Goal: Transaction & Acquisition: Purchase product/service

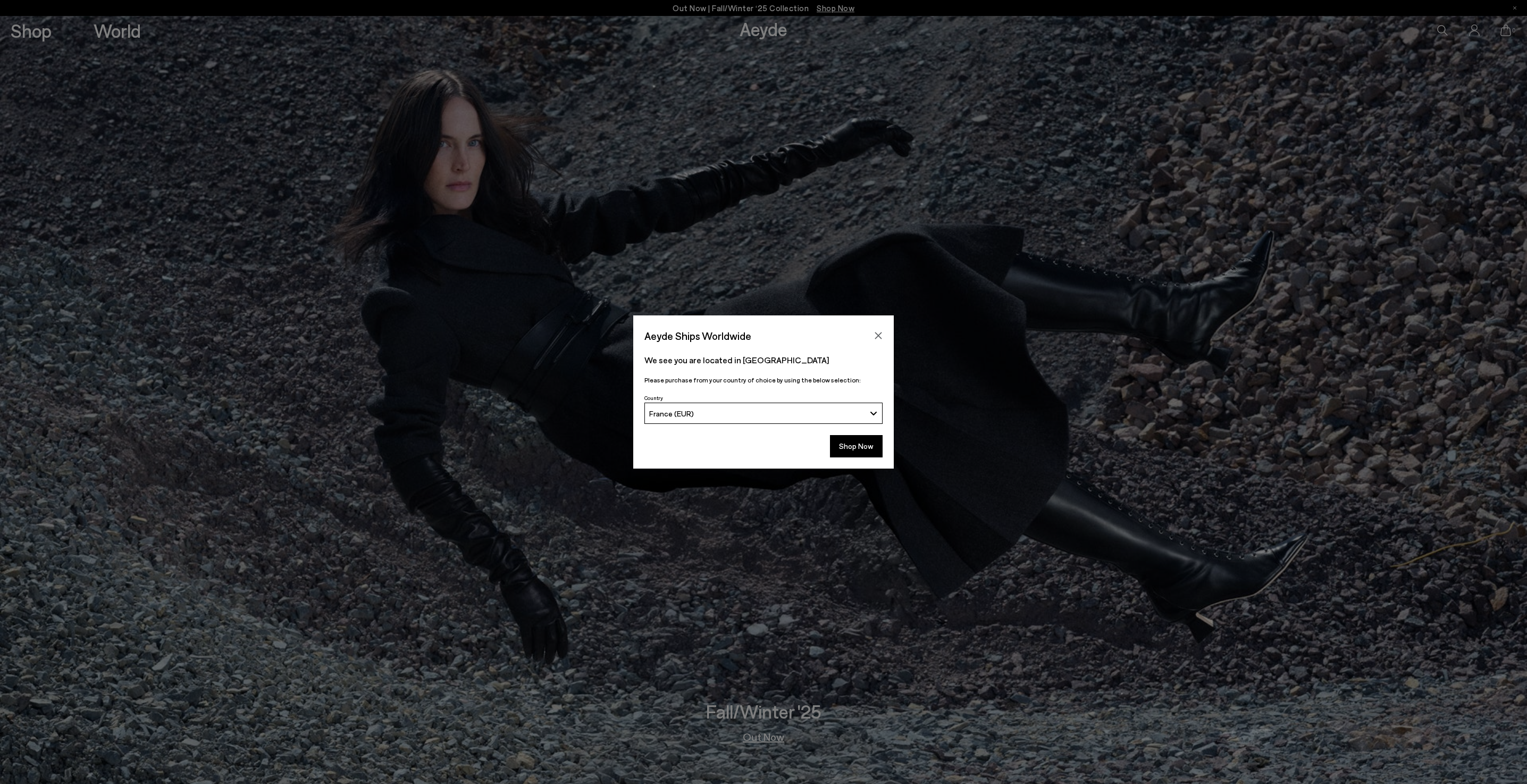
click at [861, 415] on div "France (EUR)" at bounding box center [757, 413] width 216 height 9
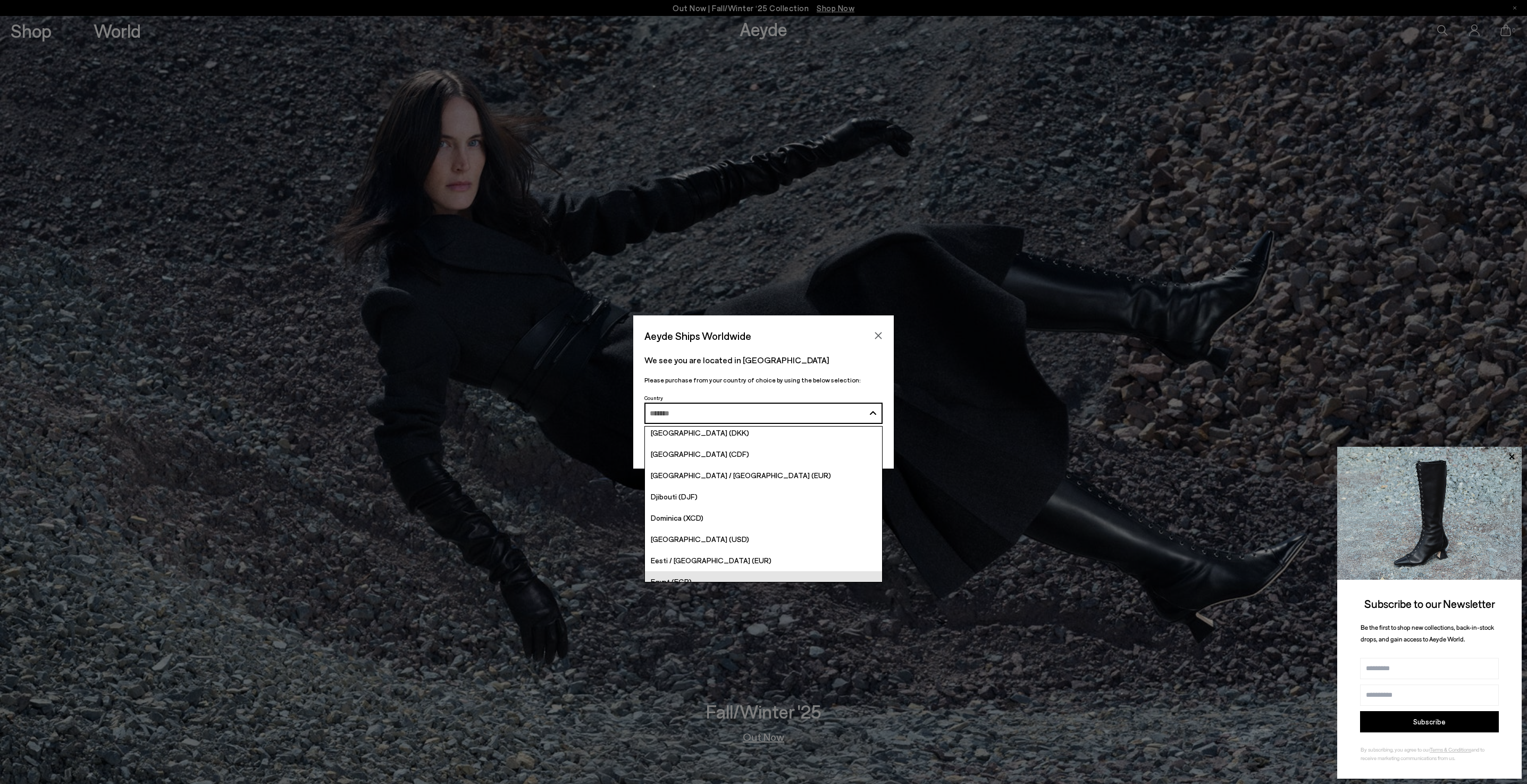
scroll to position [979, 0]
click at [694, 502] on span "[GEOGRAPHIC_DATA] / [GEOGRAPHIC_DATA] (EUR)" at bounding box center [740, 499] width 180 height 9
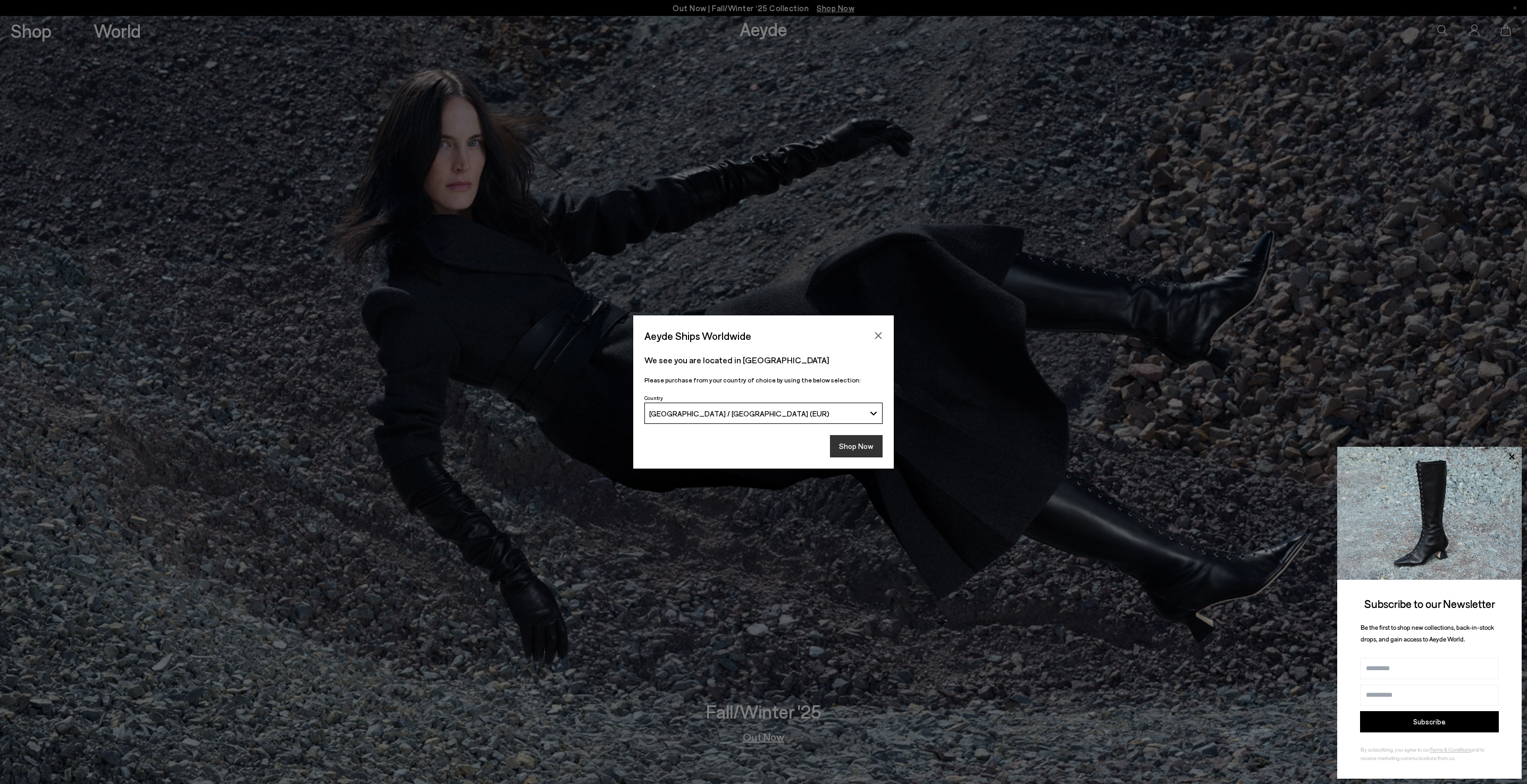
click at [871, 456] on button "Shop Now" at bounding box center [856, 446] width 52 height 22
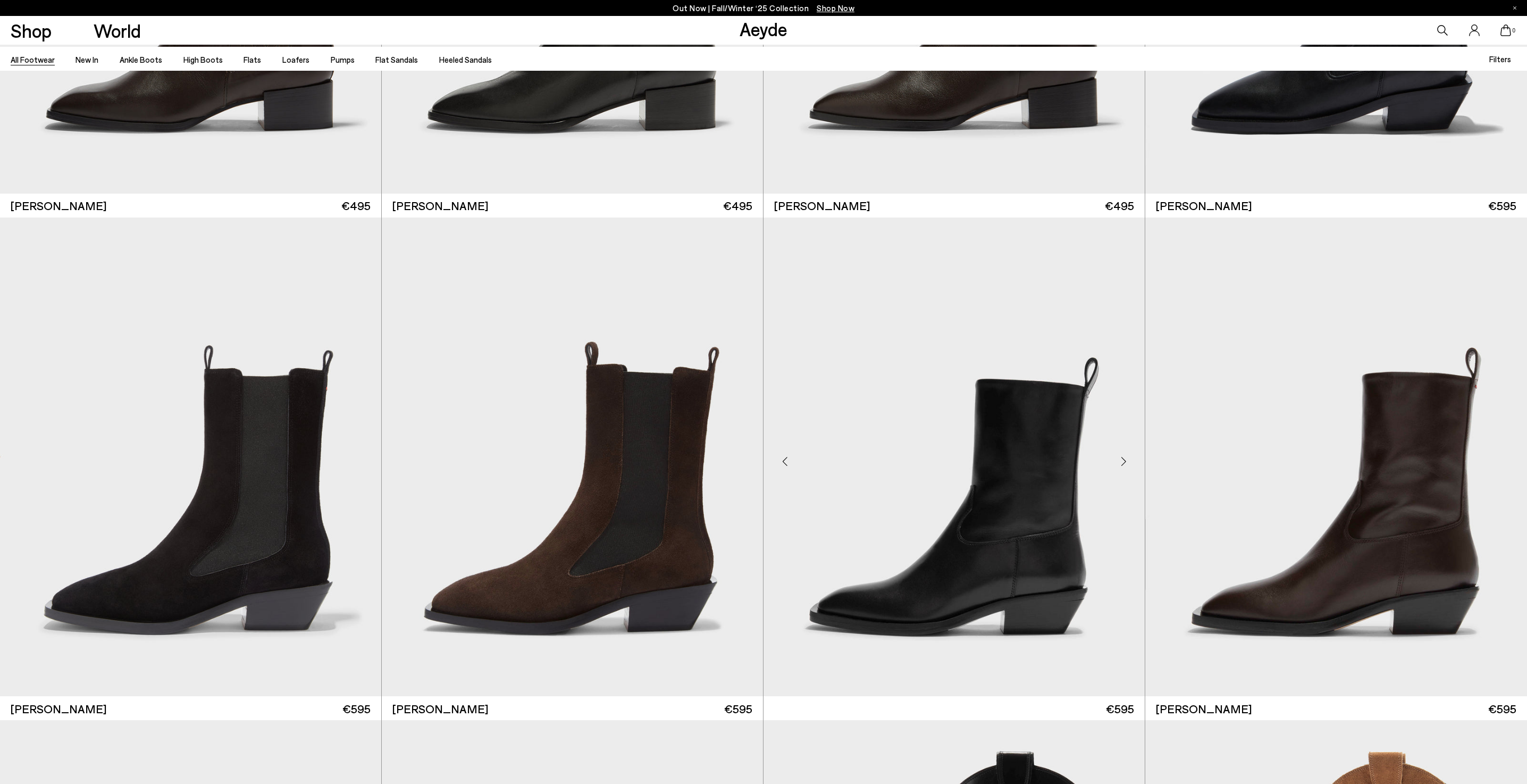
scroll to position [14431, 0]
click at [1122, 446] on div "Next slide" at bounding box center [1124, 461] width 32 height 32
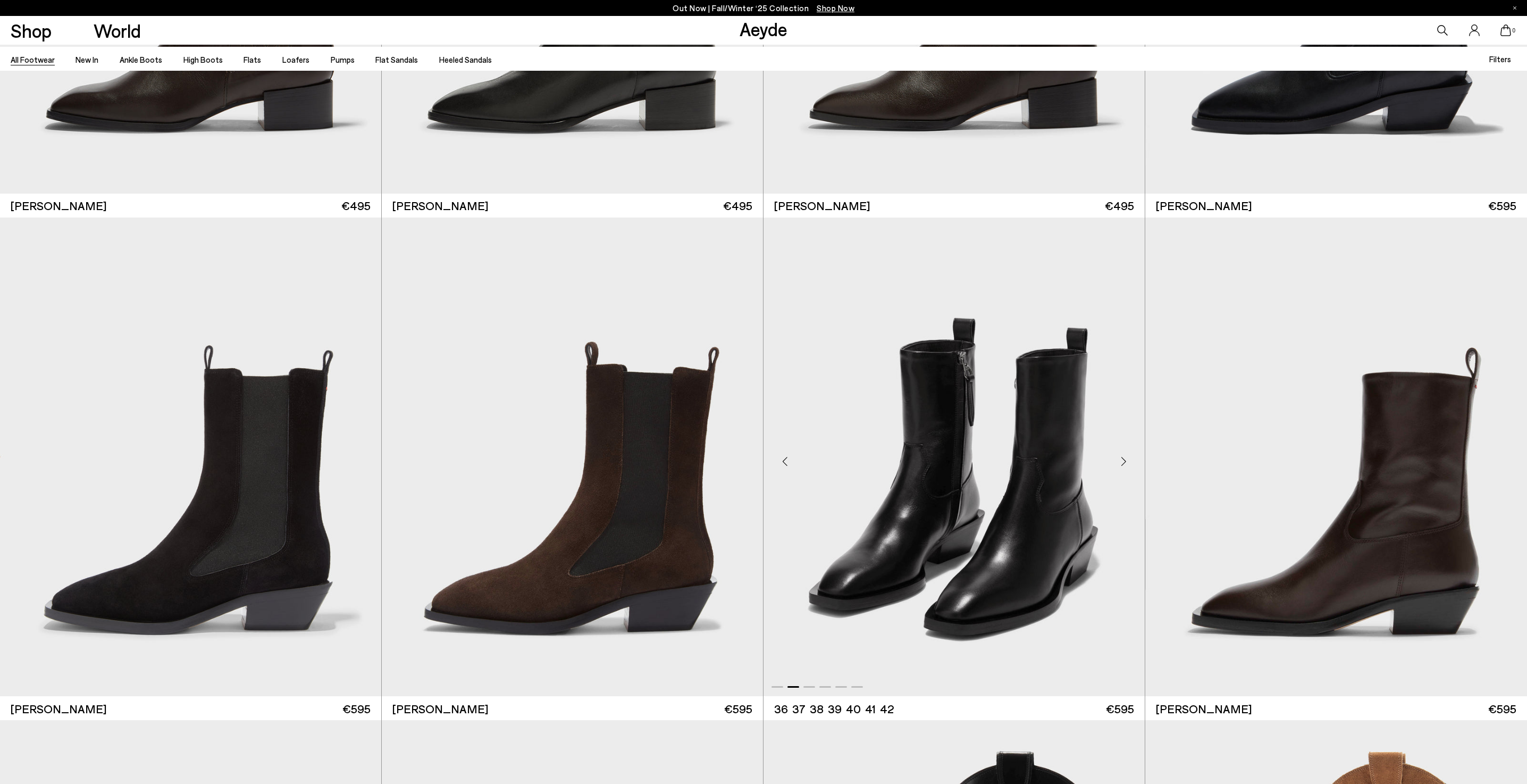
click at [1122, 446] on div "Next slide" at bounding box center [1124, 461] width 32 height 32
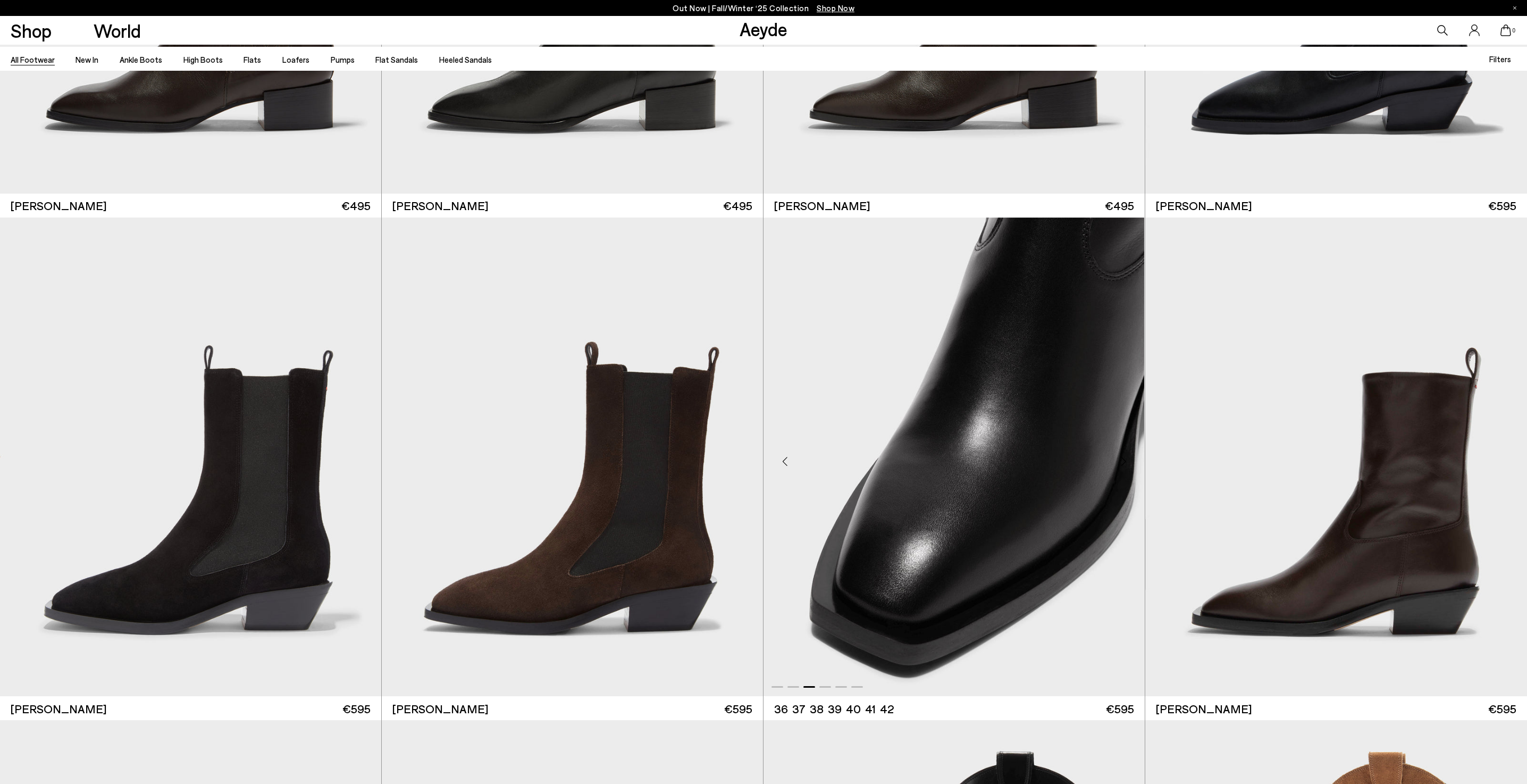
click at [1122, 446] on div "Next slide" at bounding box center [1124, 461] width 32 height 32
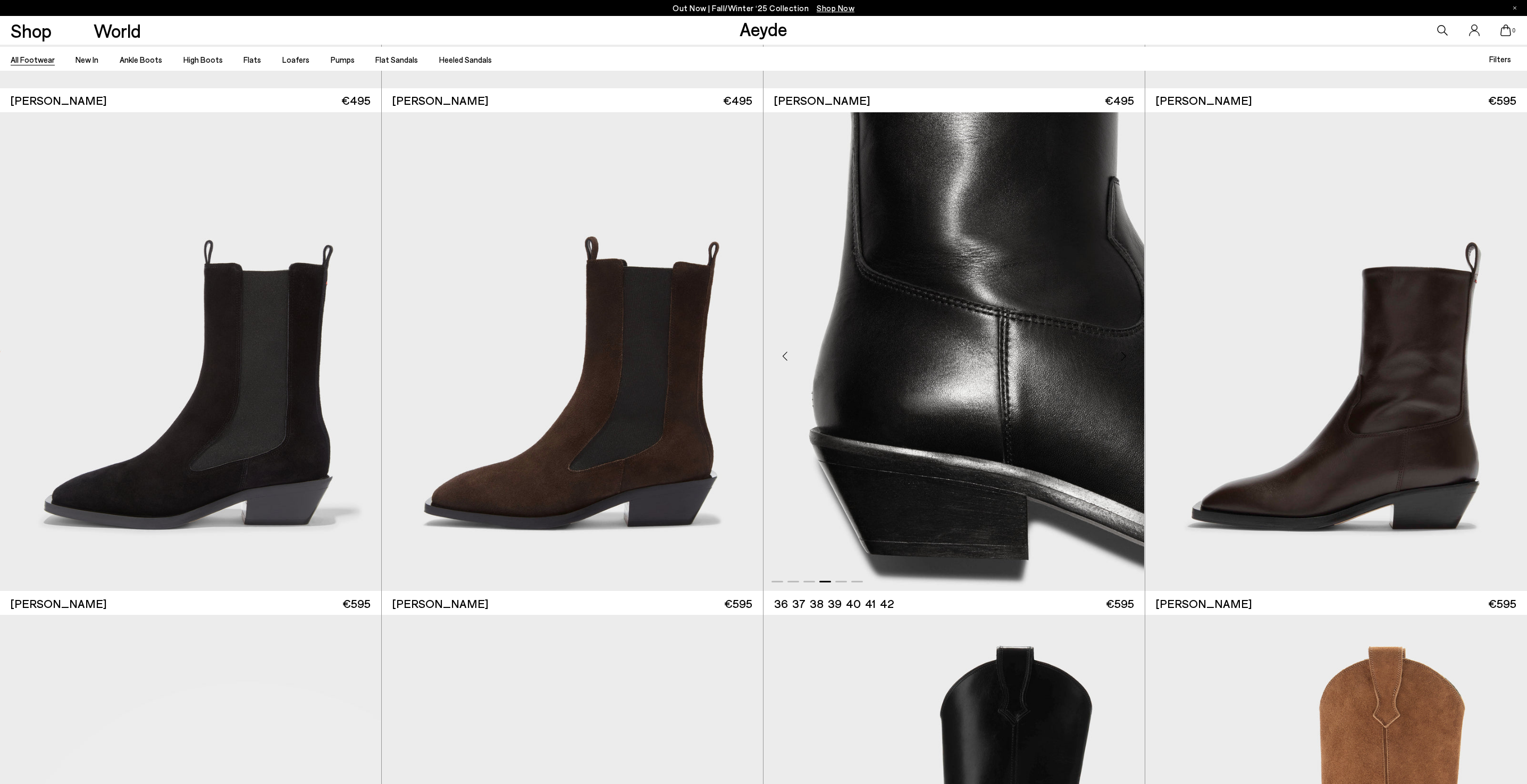
scroll to position [14536, 0]
click at [1511, 352] on div "Next slide" at bounding box center [1506, 355] width 32 height 32
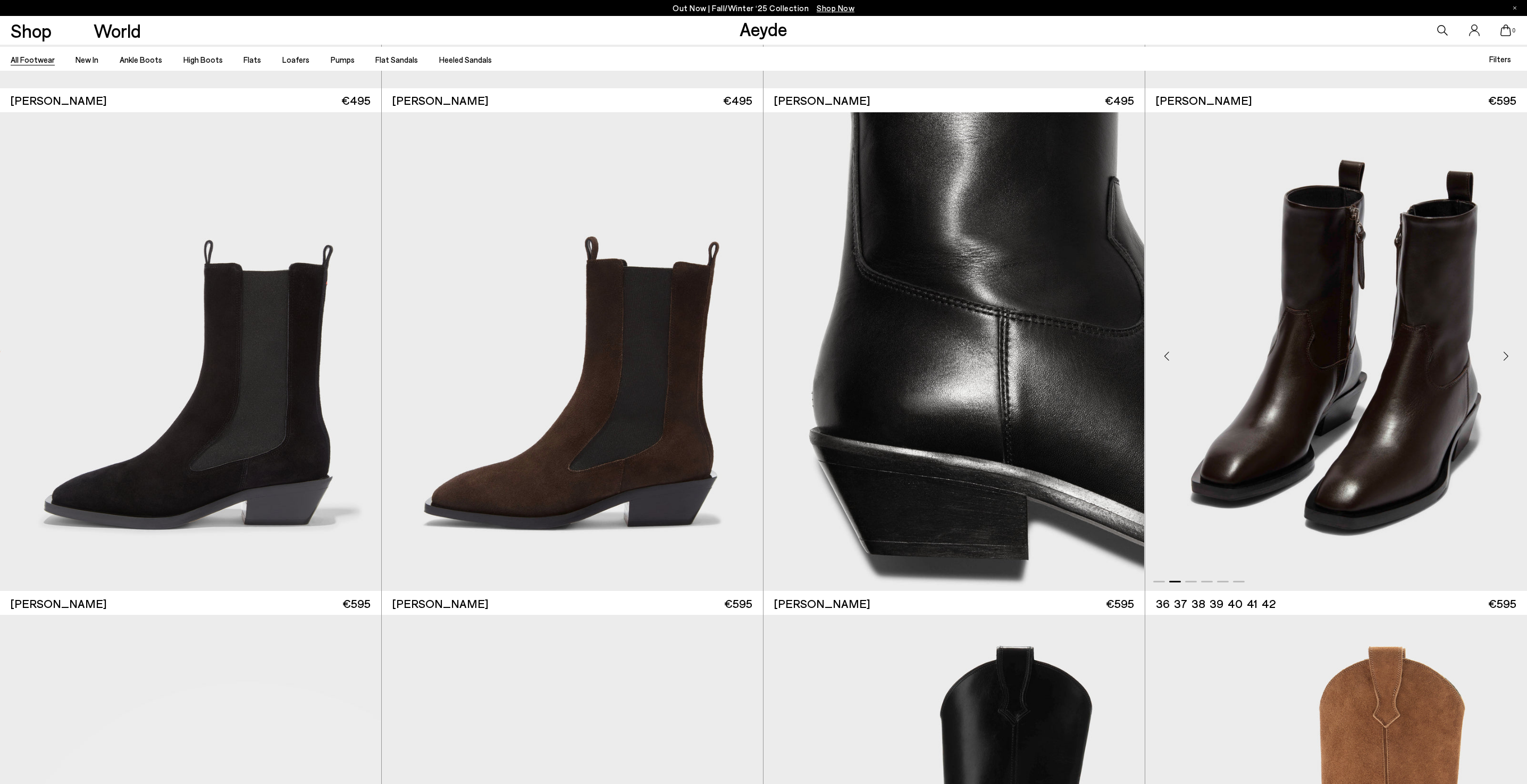
click at [1511, 352] on div "Next slide" at bounding box center [1506, 355] width 32 height 32
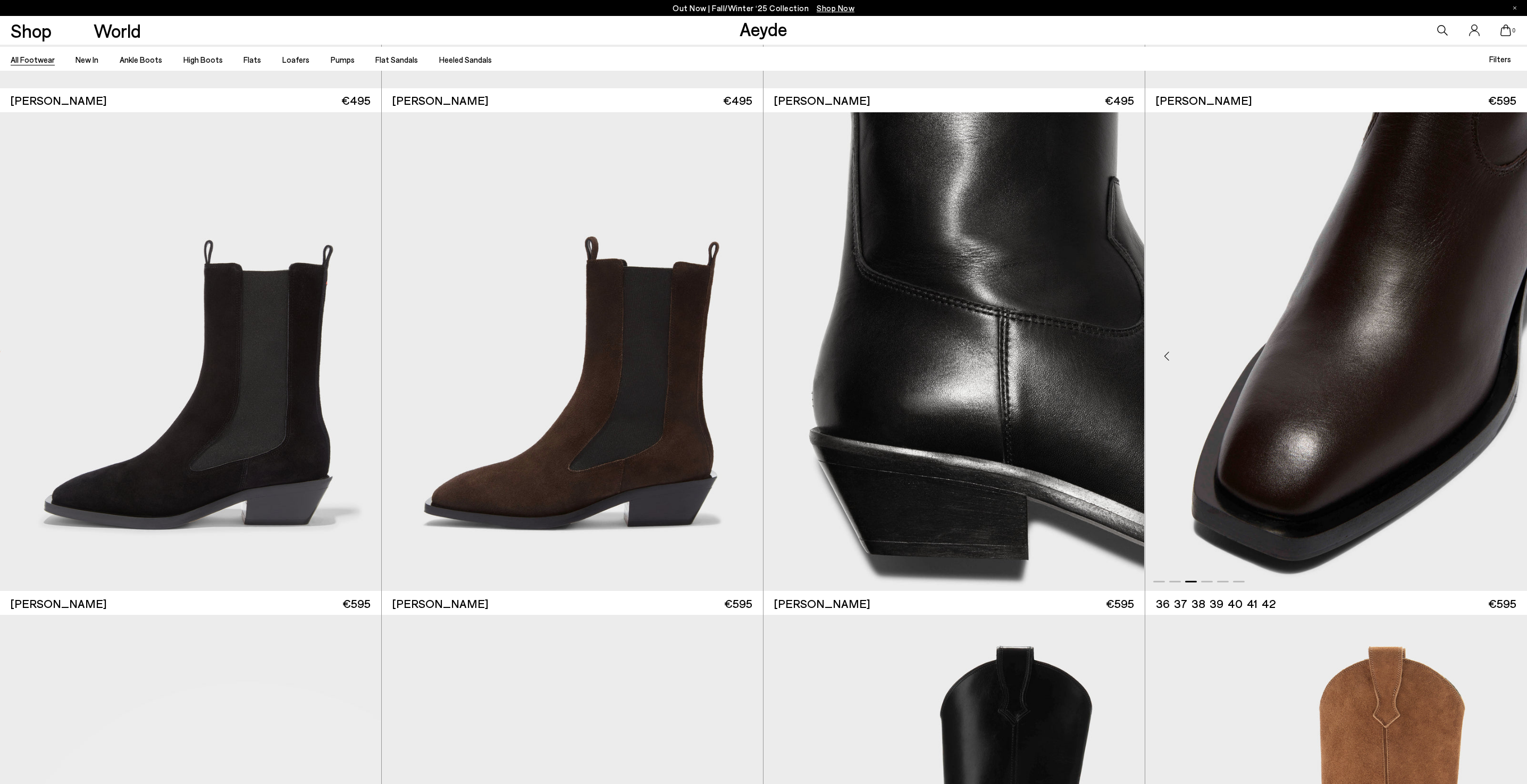
scroll to position [14537, 0]
click at [1129, 339] on div "Next slide" at bounding box center [1124, 355] width 32 height 32
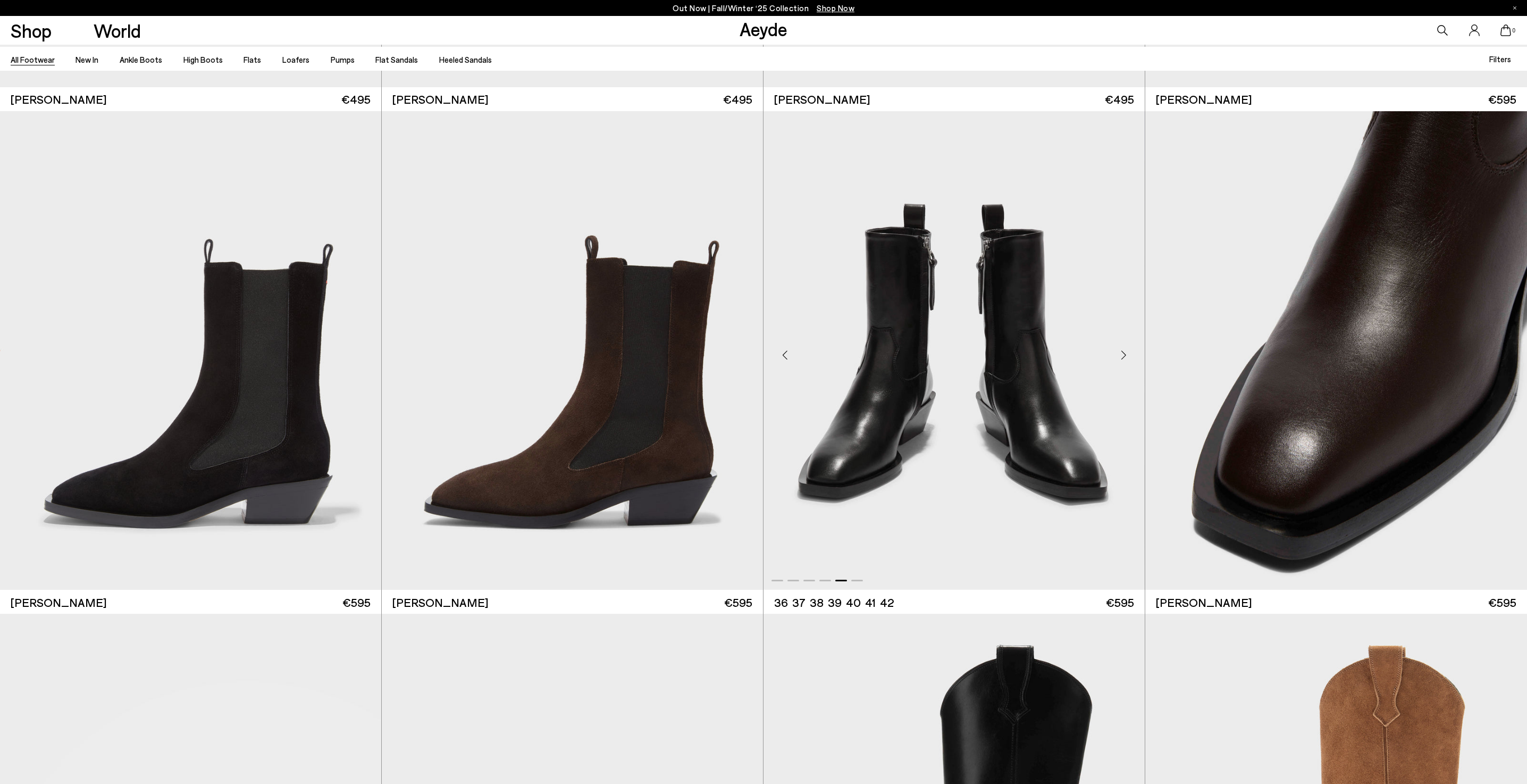
click at [1129, 339] on div "Next slide" at bounding box center [1124, 355] width 32 height 32
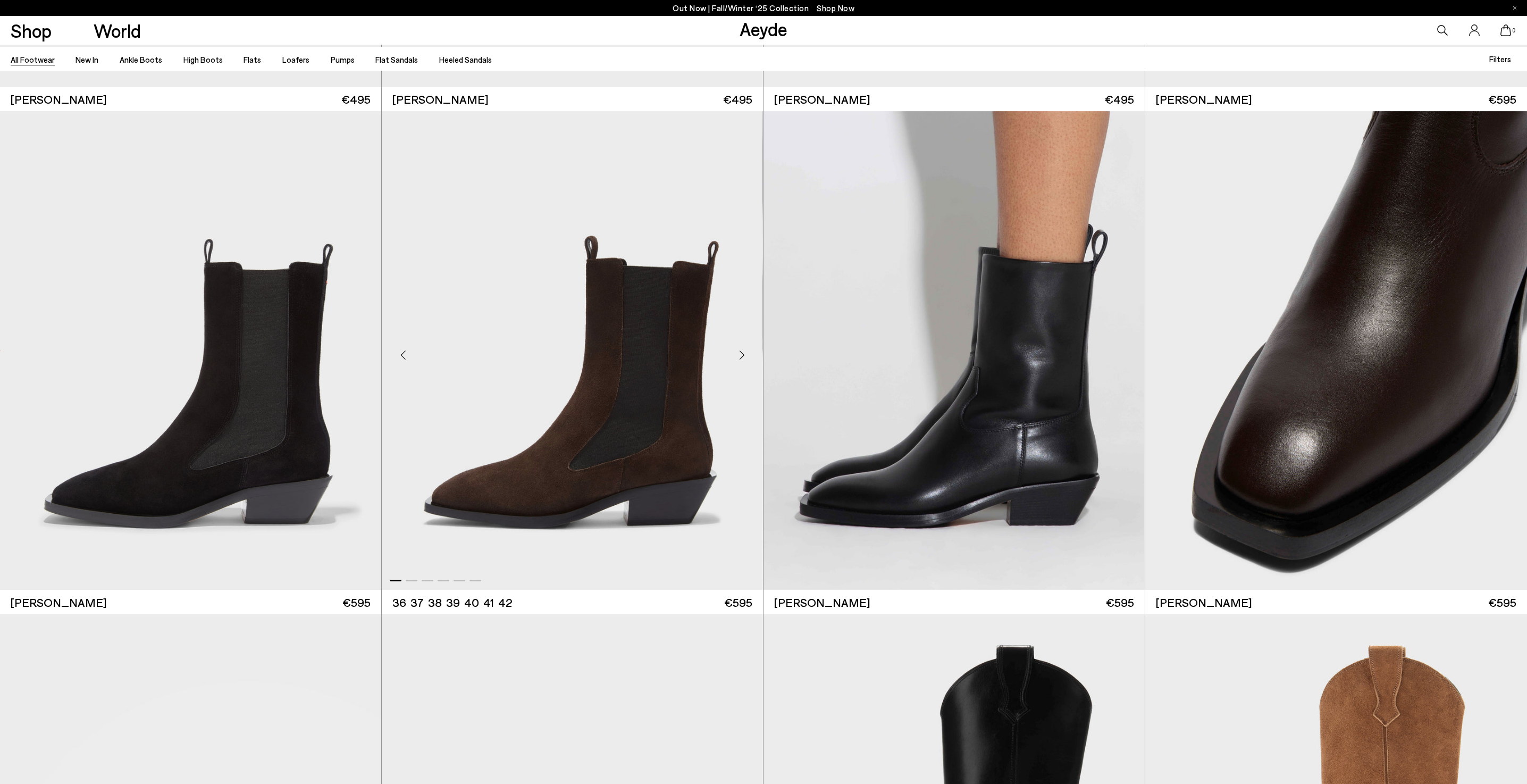
click at [738, 354] on div "Next slide" at bounding box center [742, 355] width 32 height 32
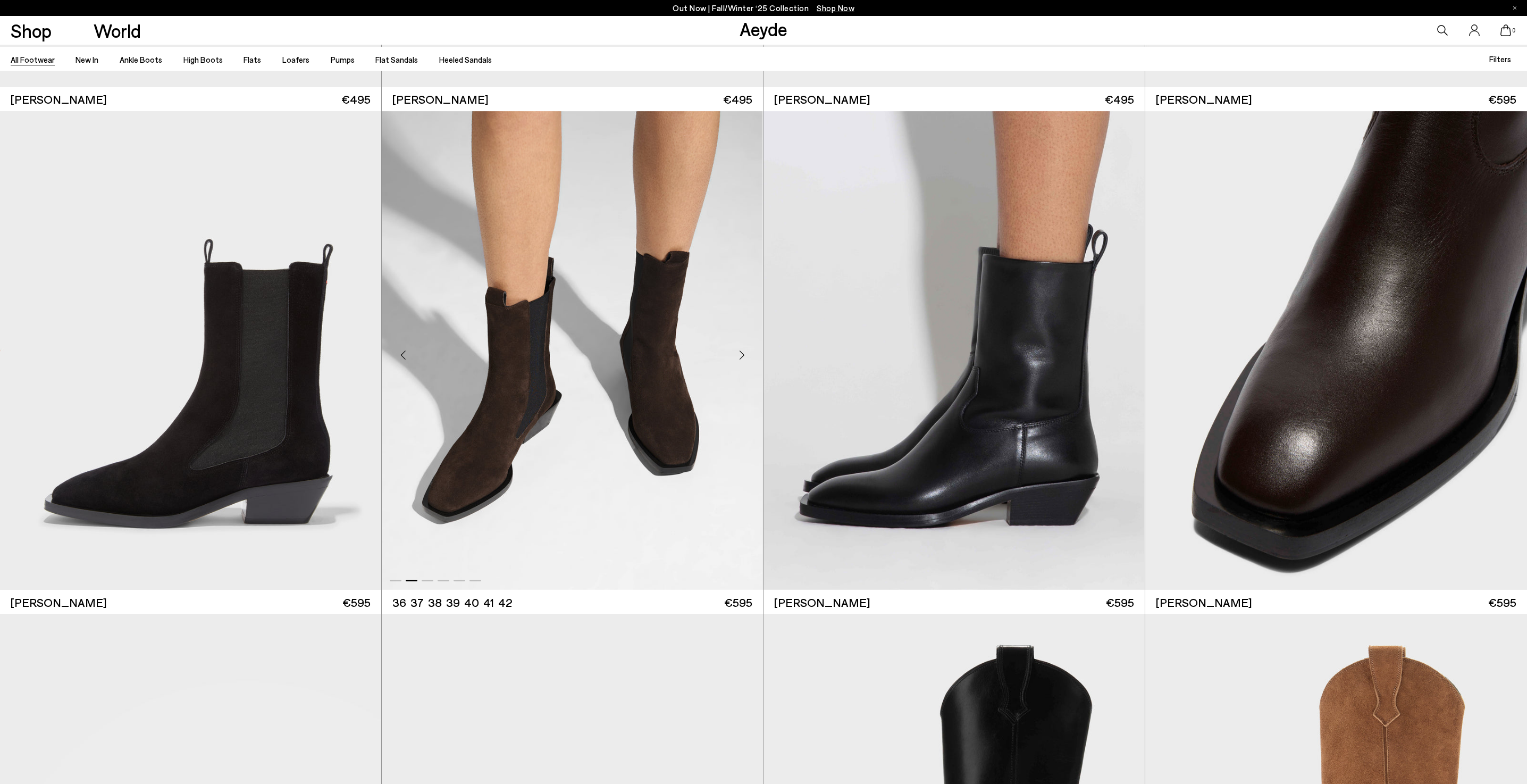
click at [738, 354] on div "Next slide" at bounding box center [742, 355] width 32 height 32
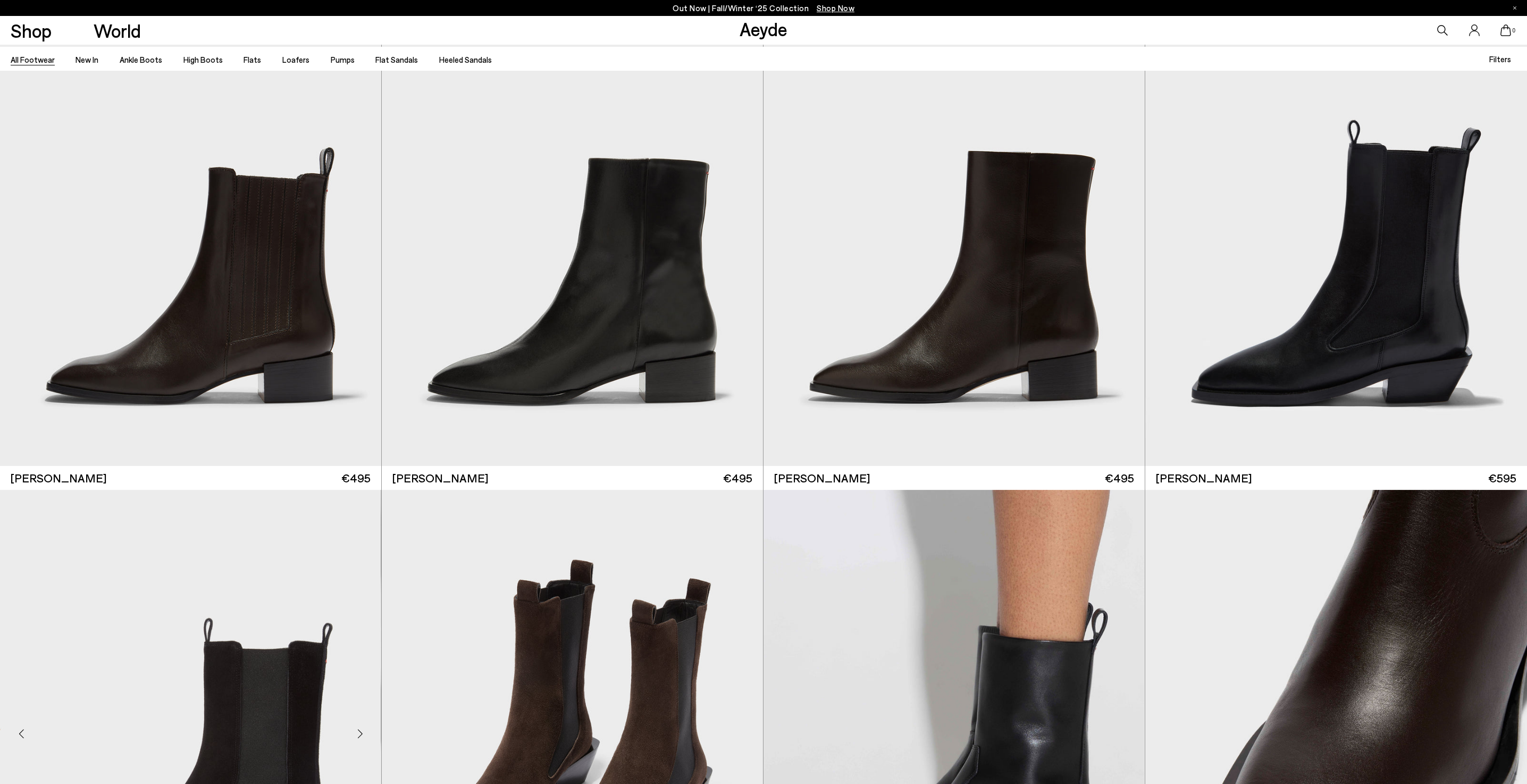
scroll to position [14083, 0]
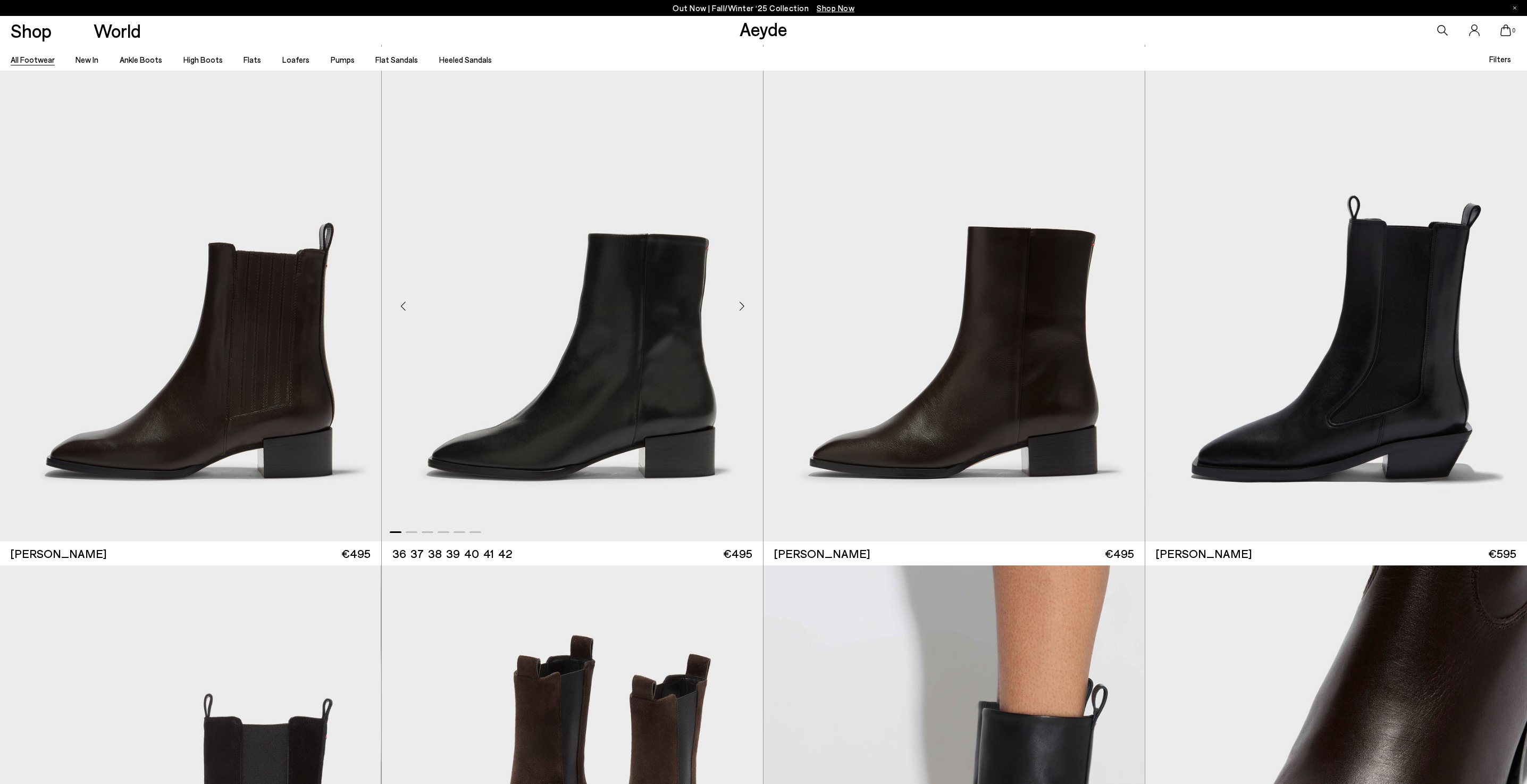
click at [740, 301] on div "Next slide" at bounding box center [742, 306] width 32 height 32
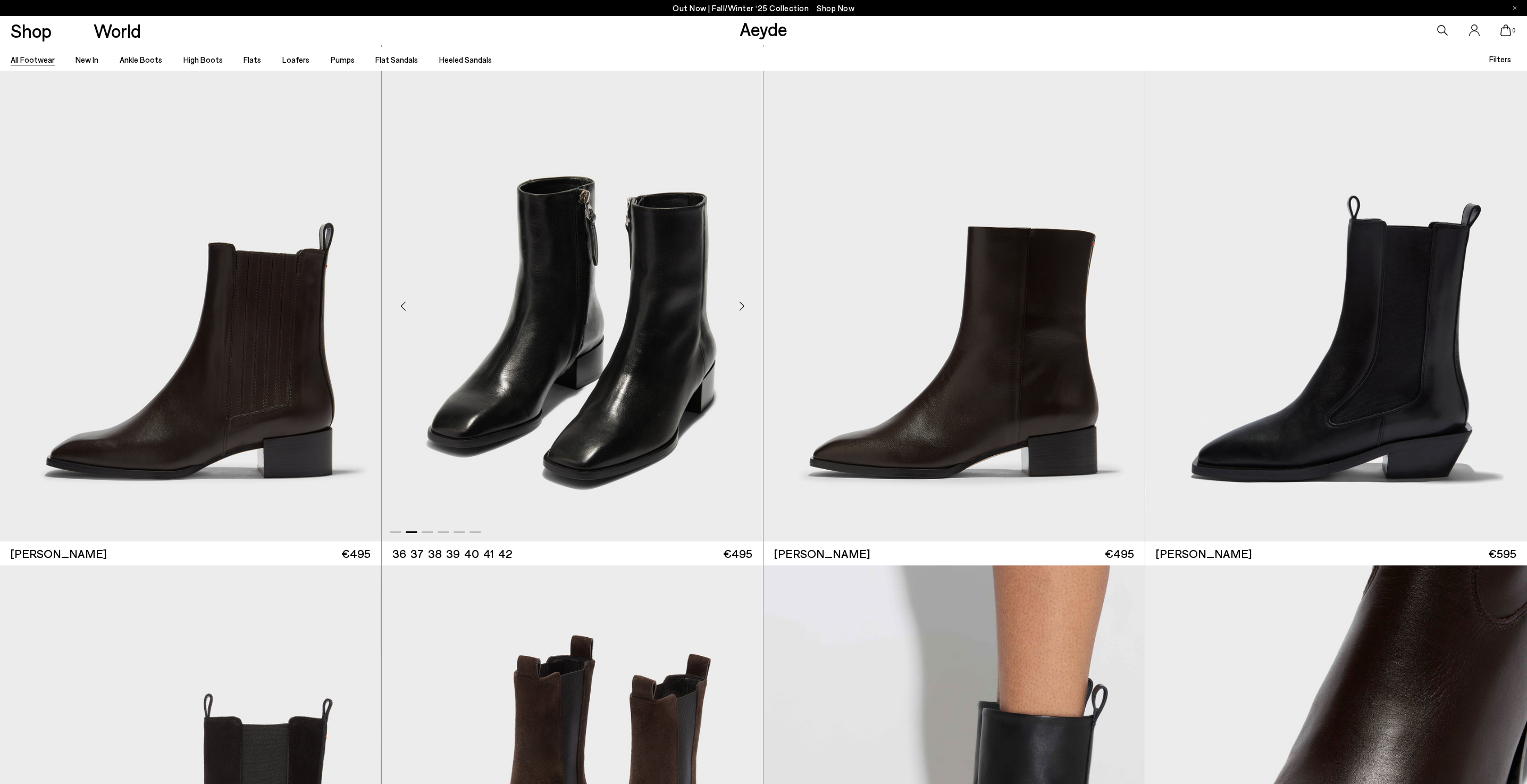
click at [740, 301] on div "Next slide" at bounding box center [742, 306] width 32 height 32
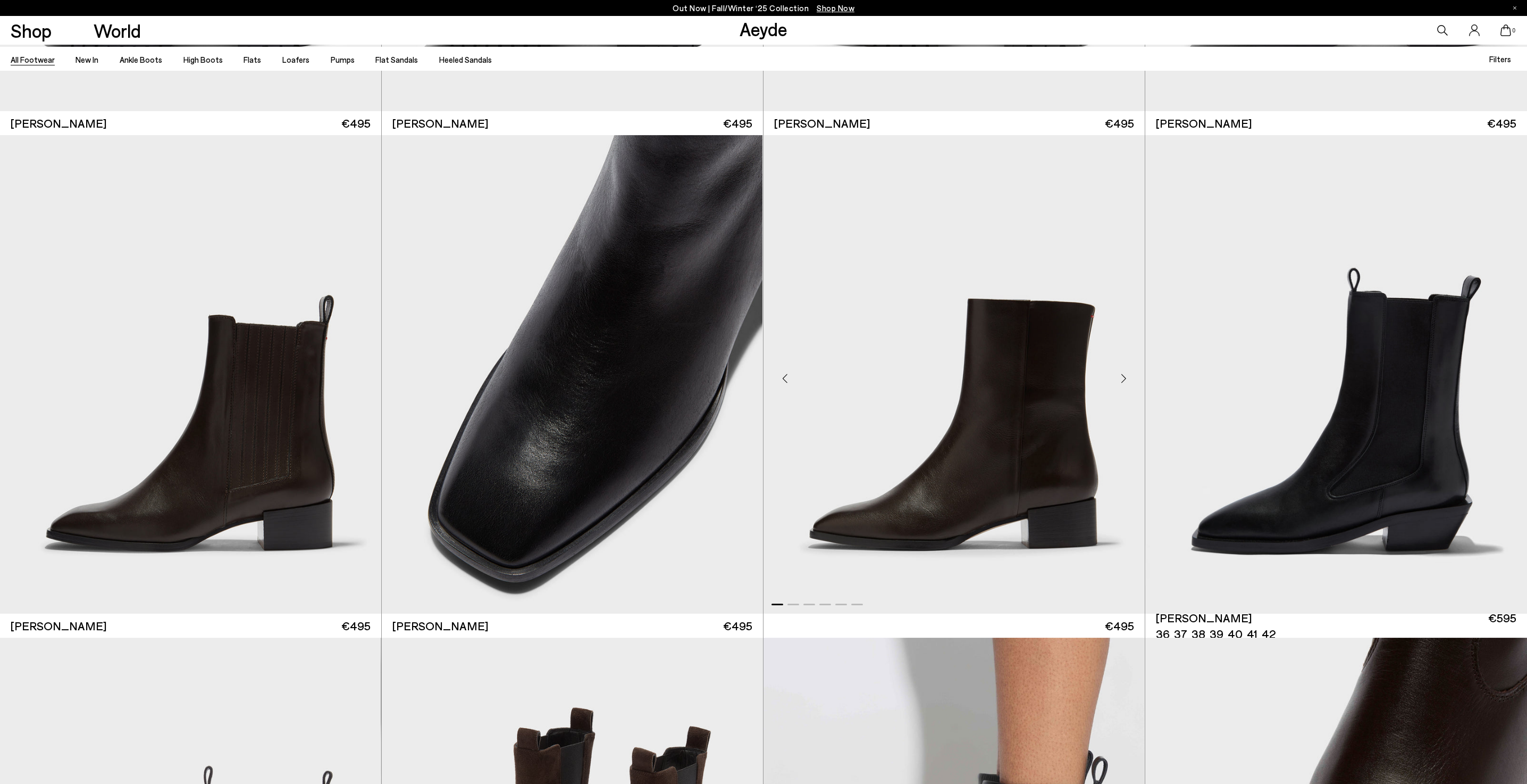
scroll to position [14010, 0]
click at [1497, 381] on div "Next slide" at bounding box center [1506, 379] width 32 height 32
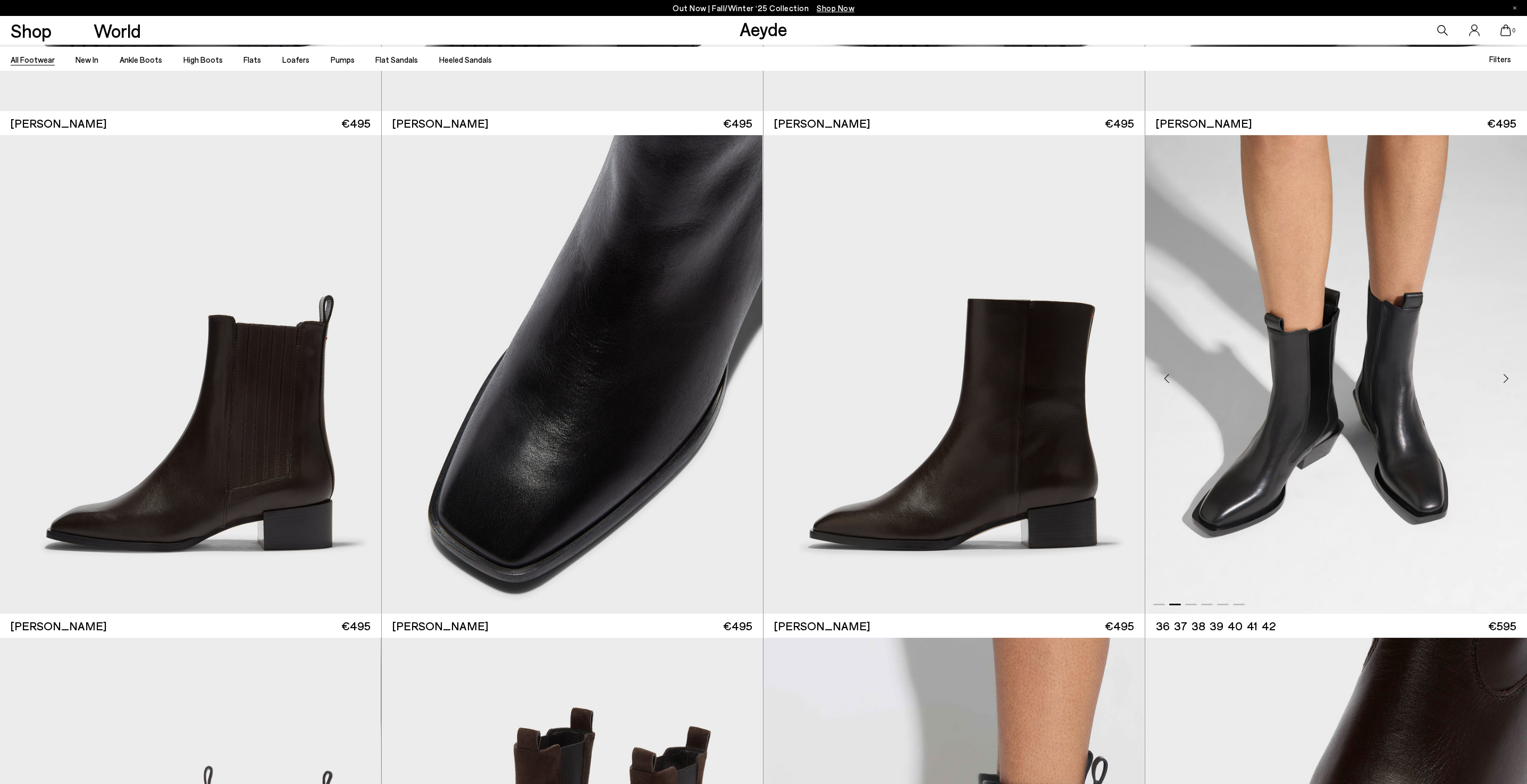
click at [1497, 381] on div "Next slide" at bounding box center [1506, 379] width 32 height 32
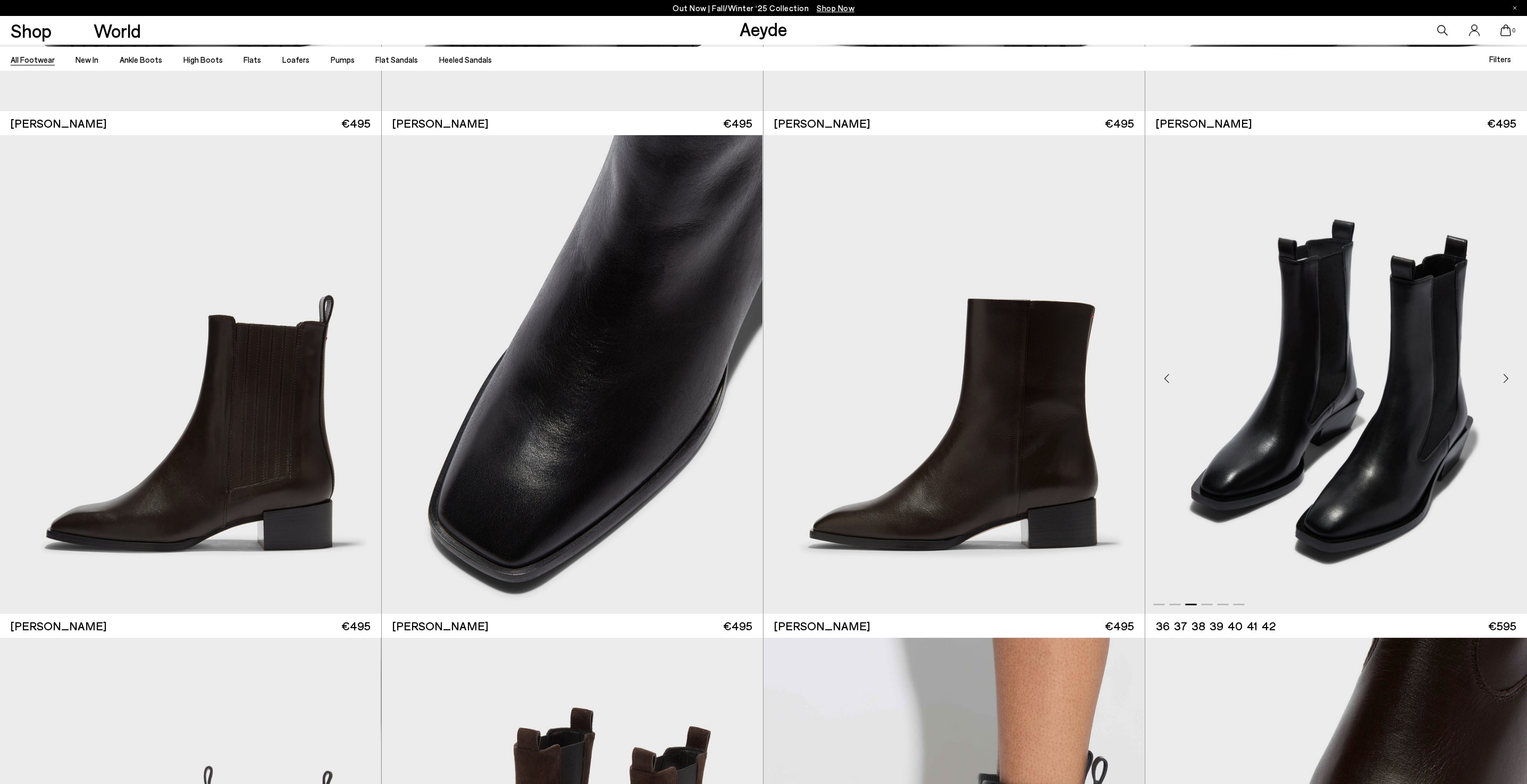
click at [1497, 381] on div "Next slide" at bounding box center [1506, 379] width 32 height 32
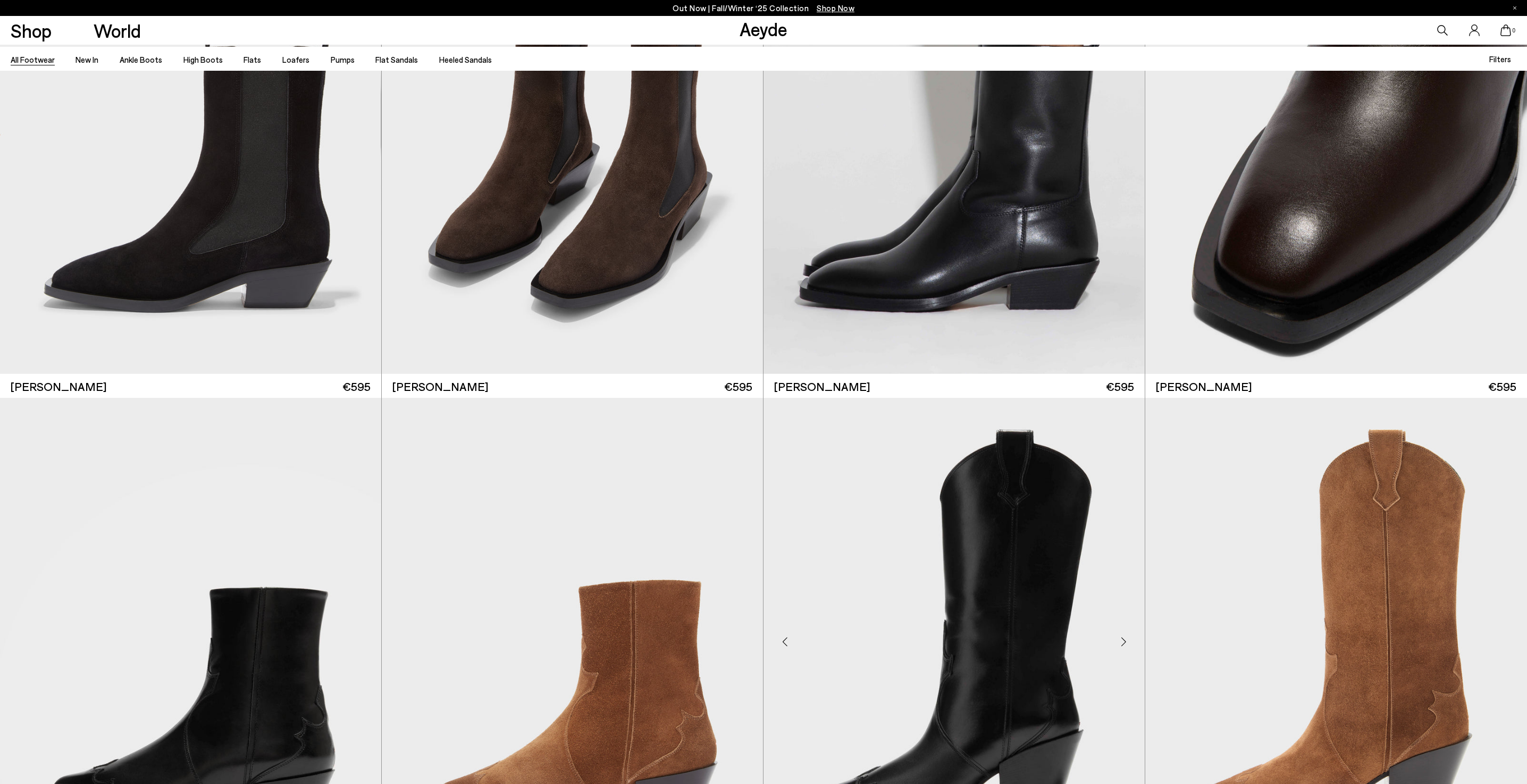
scroll to position [15742, 0]
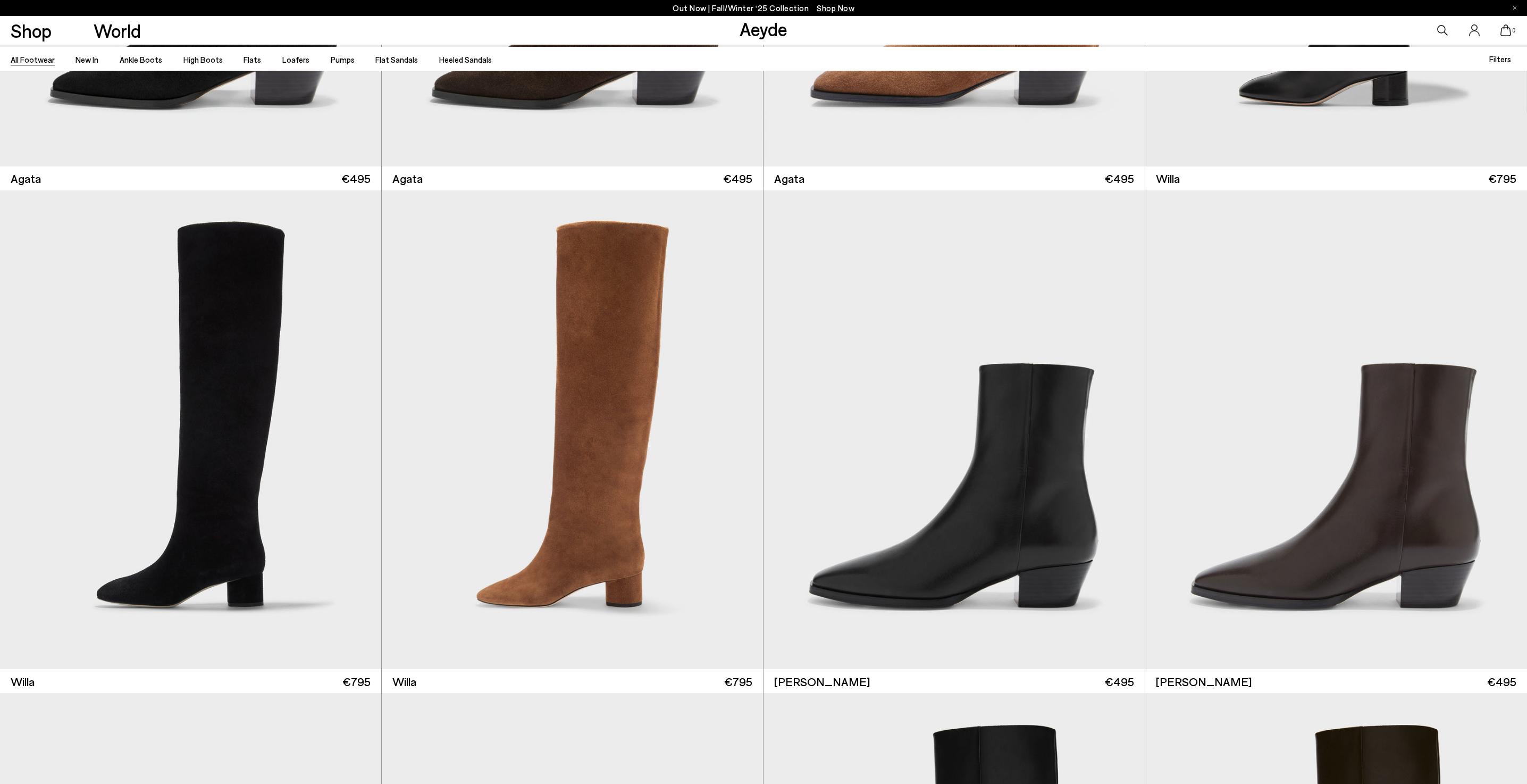
scroll to position [496, 0]
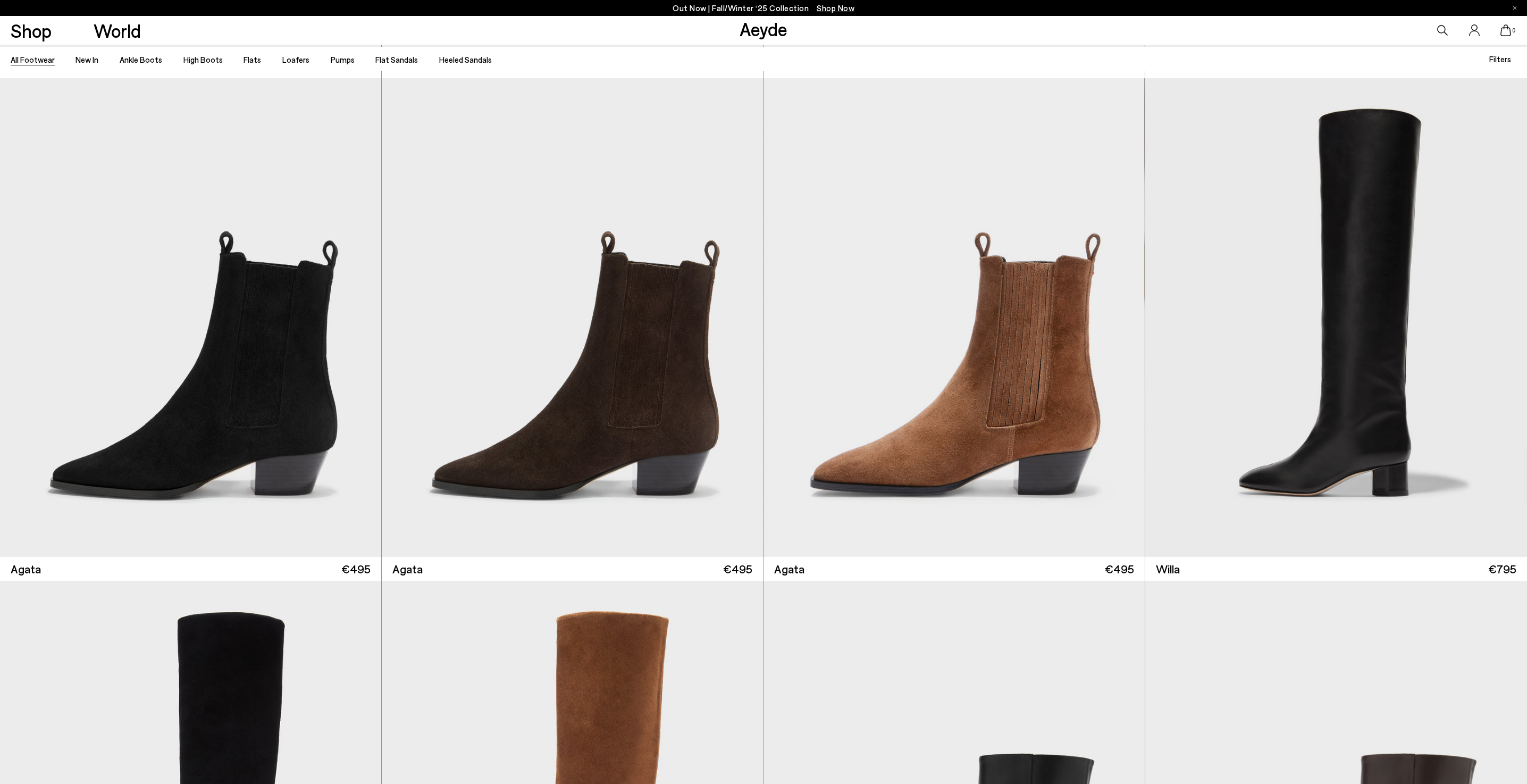
click at [1441, 32] on icon at bounding box center [1442, 30] width 11 height 11
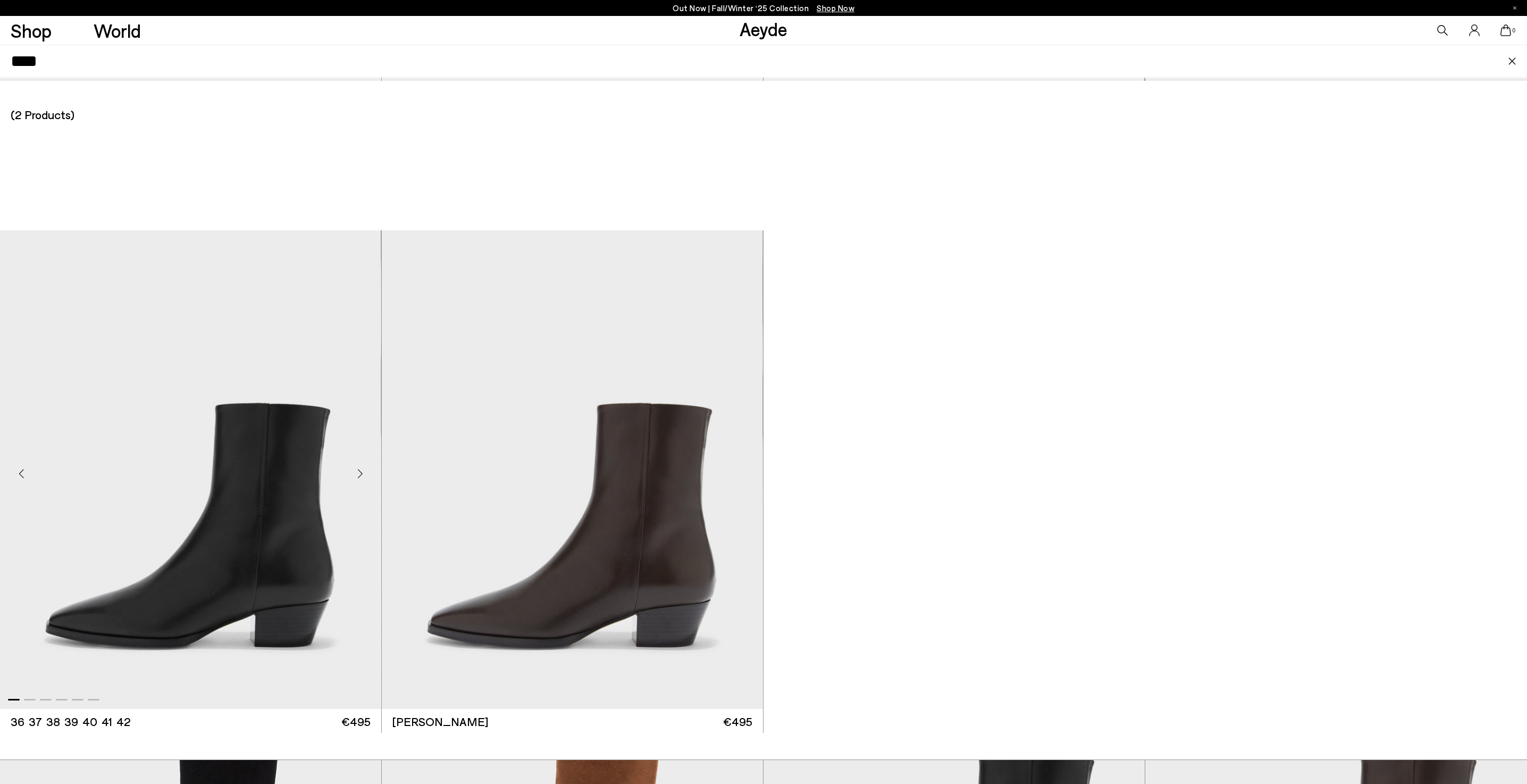
type input "****"
click at [232, 443] on img "1 / 6" at bounding box center [190, 469] width 381 height 479
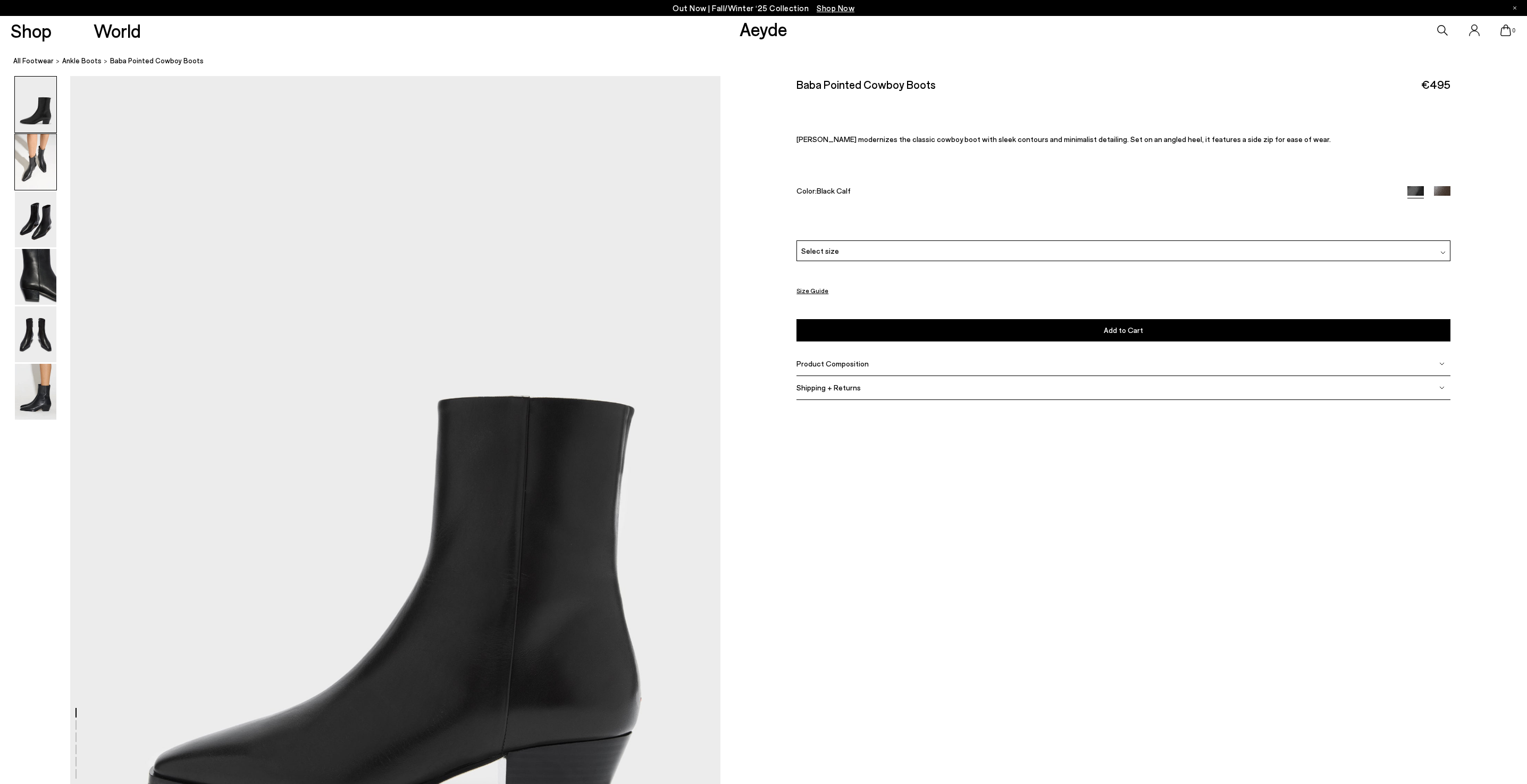
click at [51, 165] on img at bounding box center [36, 162] width 42 height 56
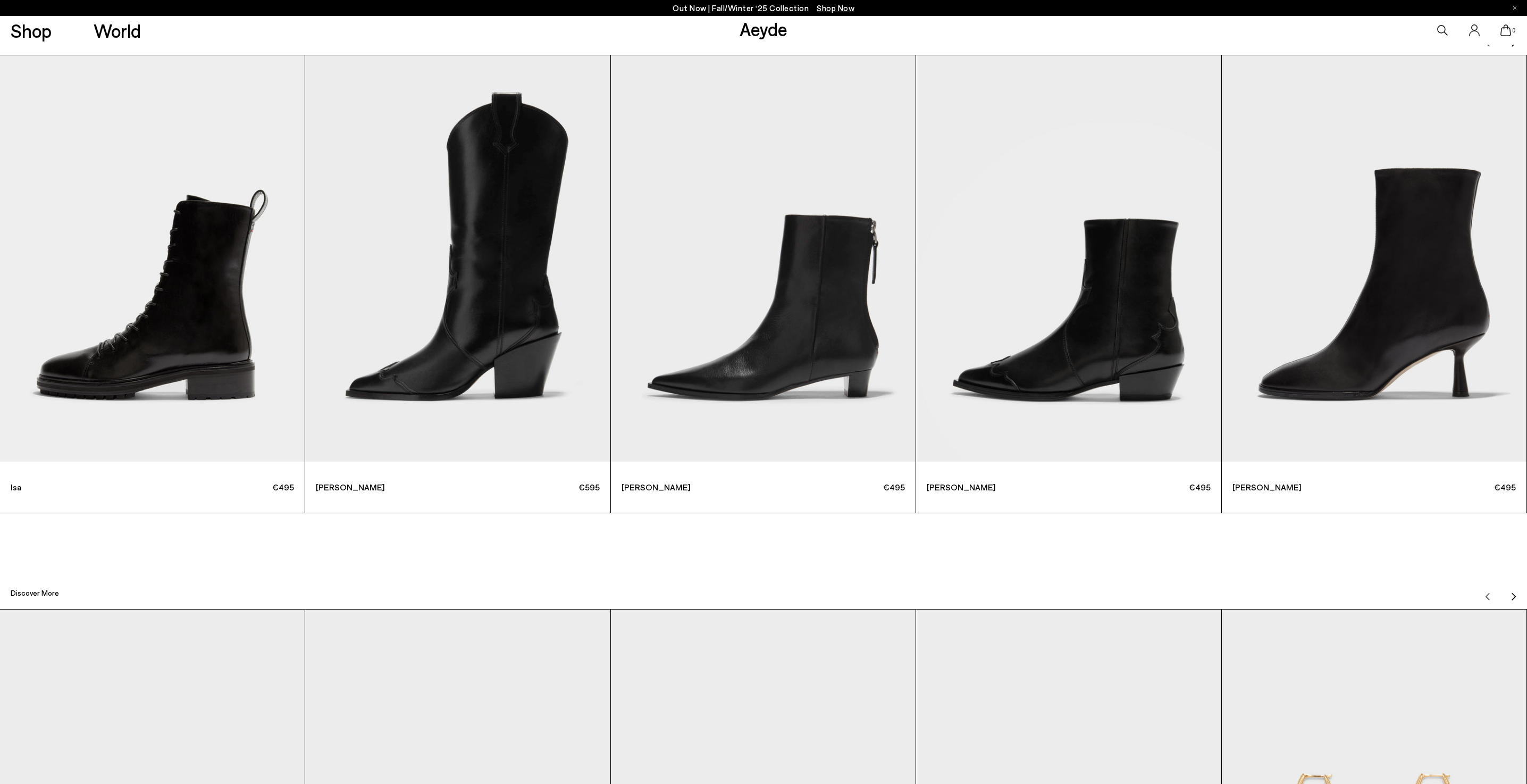
scroll to position [5325, 0]
